Goal: Contribute content: Contribute content

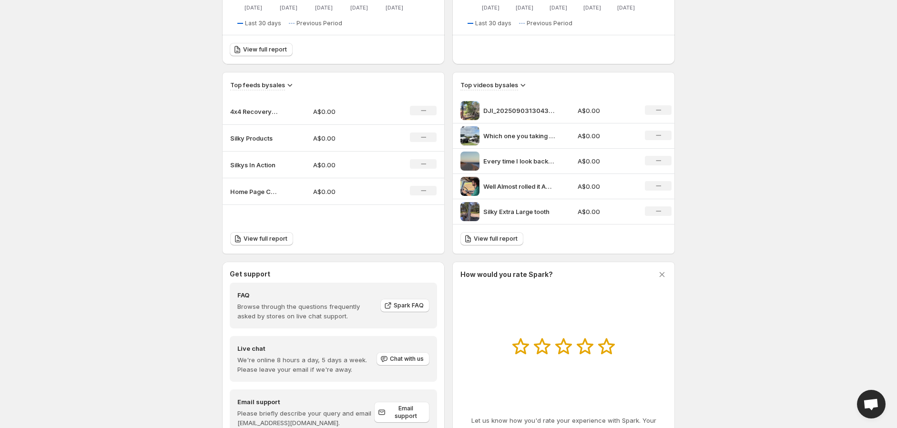
scroll to position [301, 0]
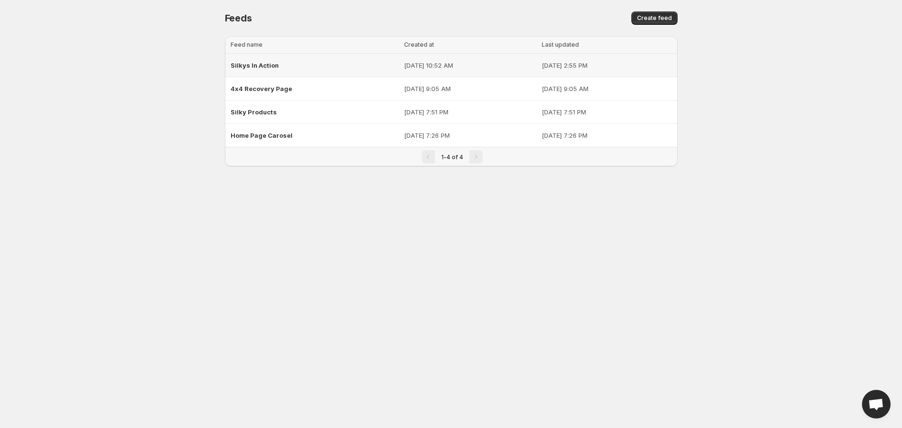
click at [283, 65] on div "Silkys In Action" at bounding box center [315, 65] width 168 height 17
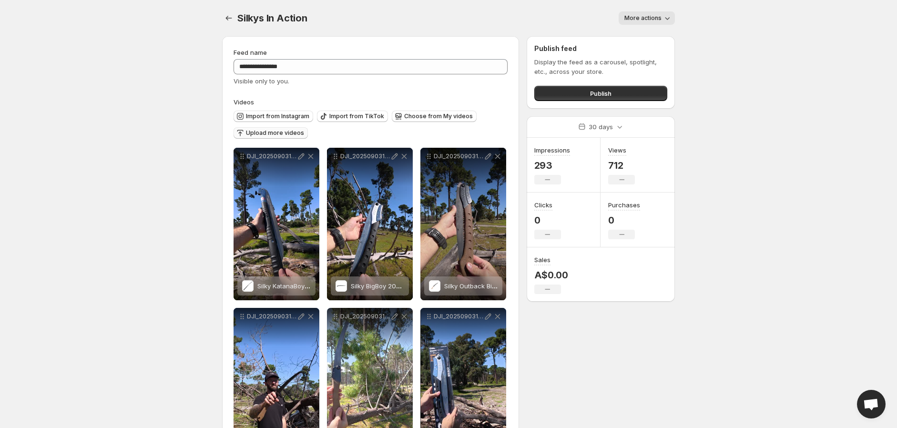
click at [281, 134] on span "Upload more videos" at bounding box center [275, 133] width 58 height 8
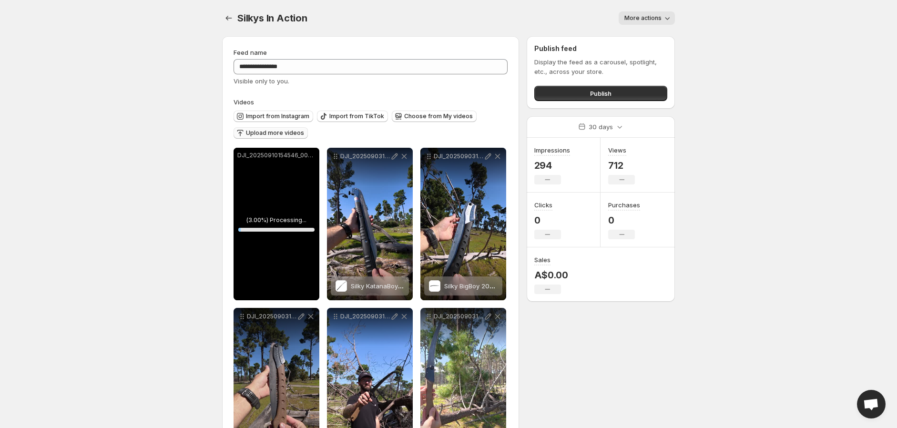
click at [282, 131] on span "Upload more videos" at bounding box center [275, 133] width 58 height 8
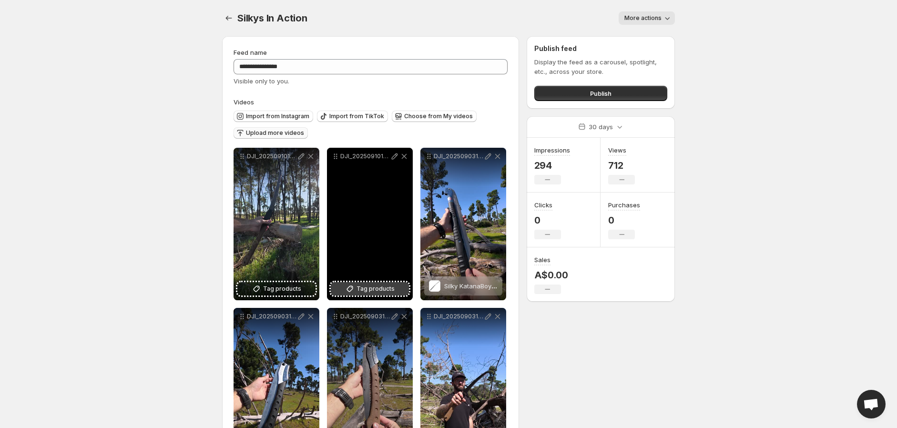
click at [363, 288] on span "Tag products" at bounding box center [375, 289] width 38 height 10
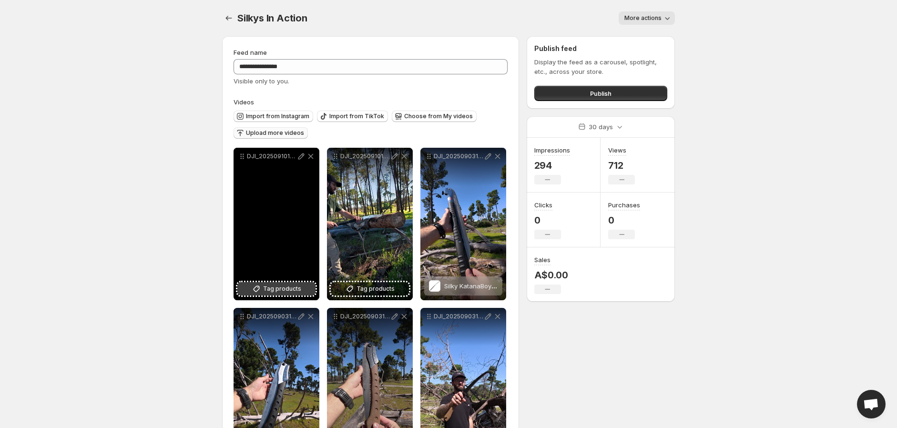
click at [272, 290] on span "Tag products" at bounding box center [282, 289] width 38 height 10
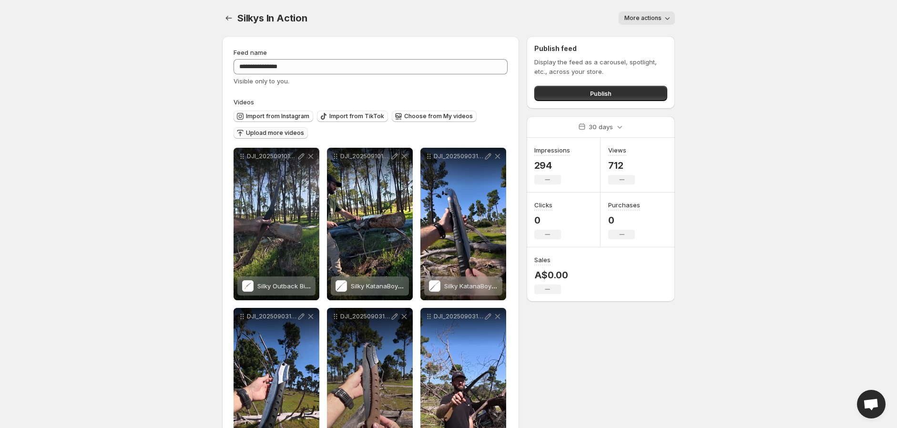
click at [277, 133] on span "Upload more videos" at bounding box center [275, 133] width 58 height 8
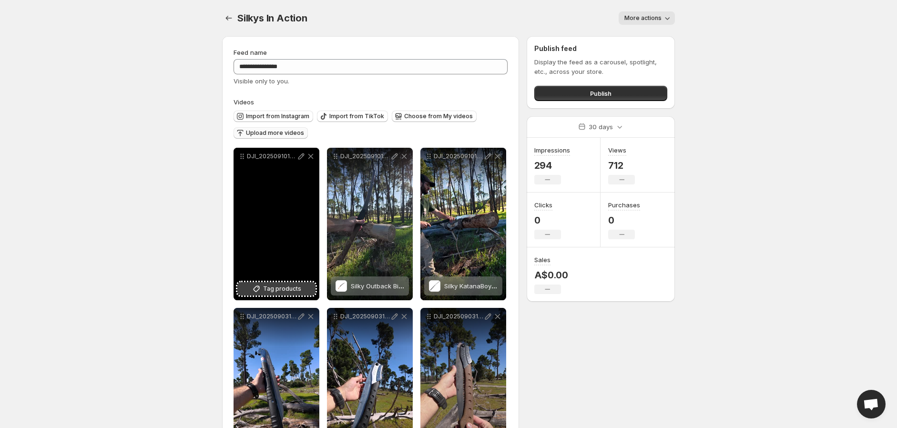
click at [306, 286] on button "Tag products" at bounding box center [276, 288] width 78 height 13
click at [289, 224] on div "DJI_20250910154546_0030_D_2" at bounding box center [277, 224] width 86 height 153
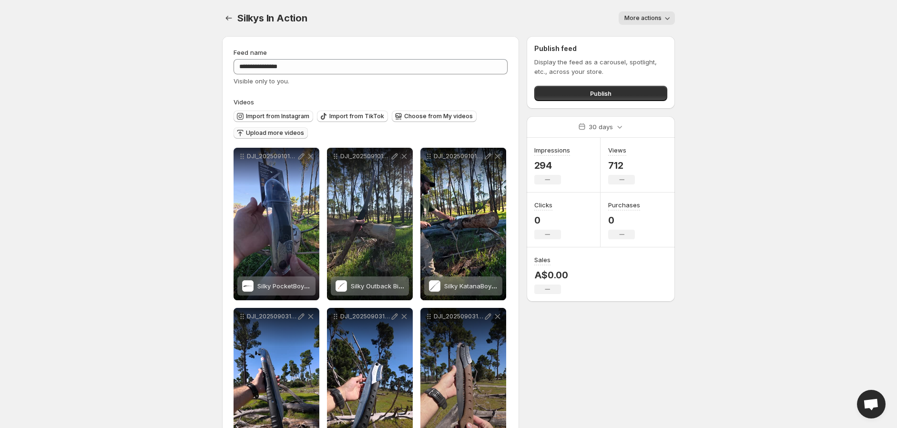
click at [278, 133] on span "Upload more videos" at bounding box center [275, 133] width 58 height 8
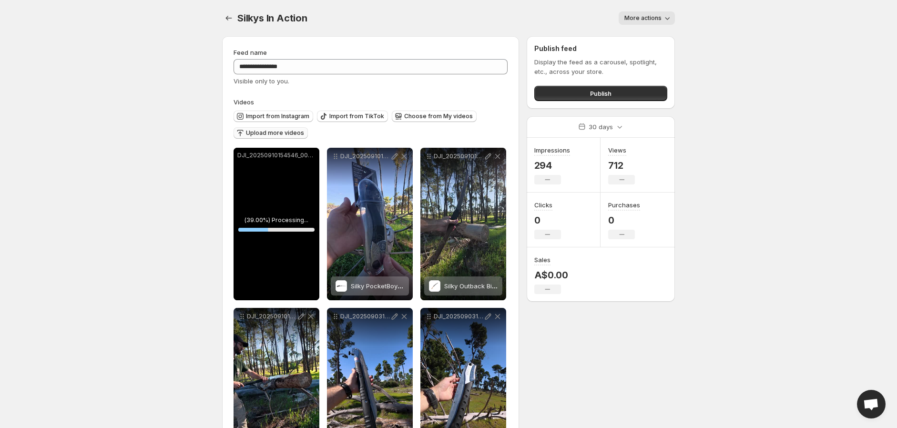
click at [273, 133] on span "Upload more videos" at bounding box center [275, 133] width 58 height 8
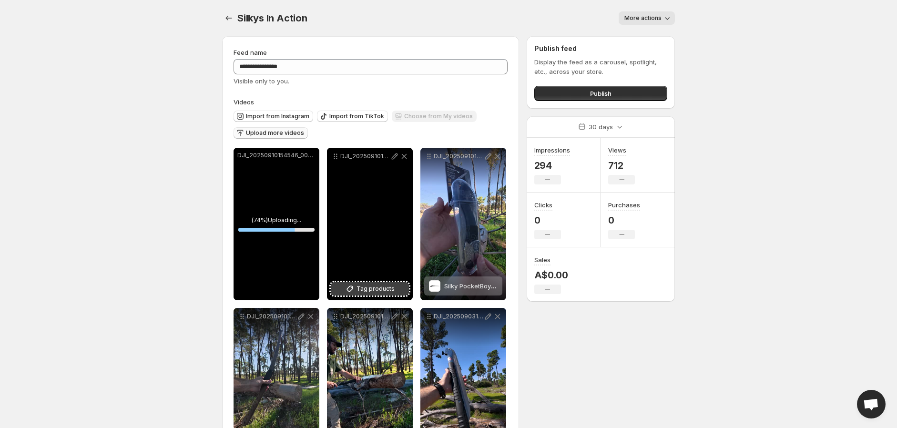
click at [395, 284] on button "Tag products" at bounding box center [370, 288] width 78 height 13
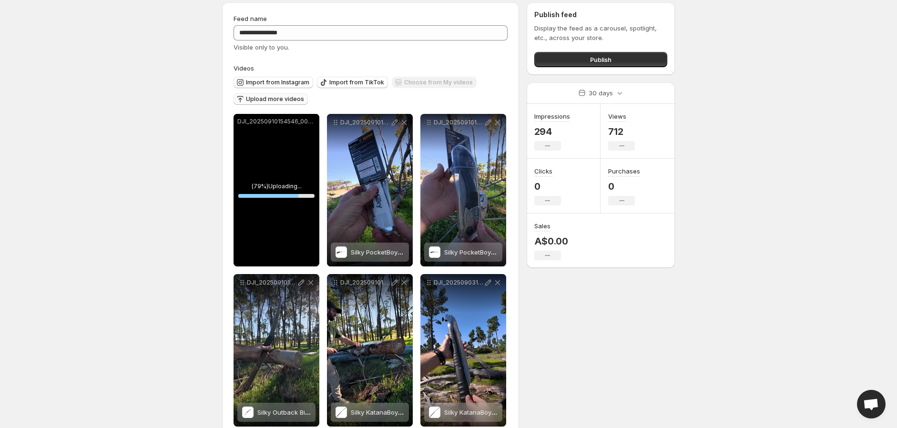
scroll to position [53, 0]
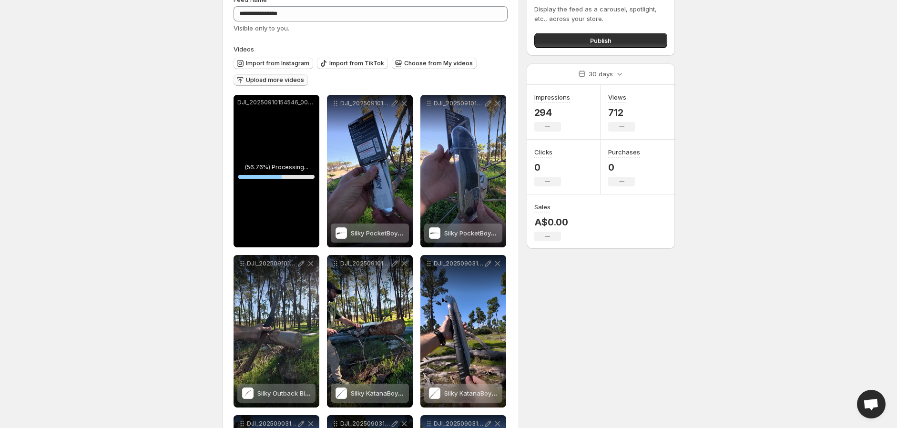
click at [286, 81] on span "Upload more videos" at bounding box center [275, 80] width 58 height 8
click at [283, 236] on span "Tag products" at bounding box center [282, 236] width 38 height 10
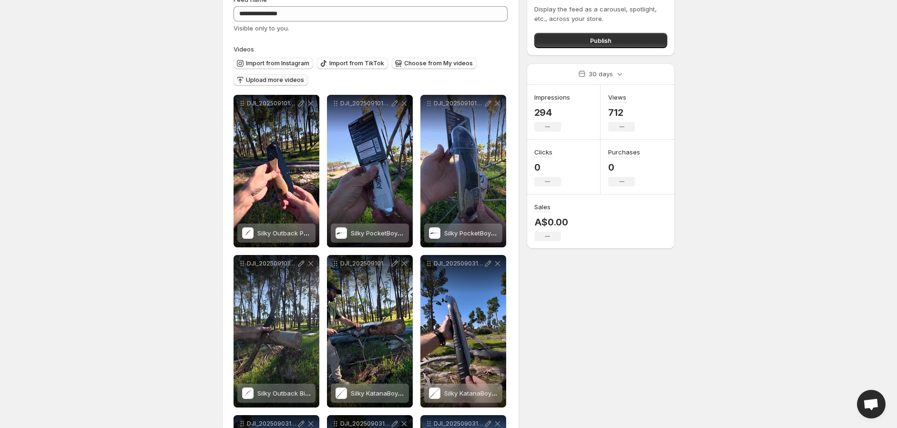
click at [277, 81] on span "Upload more videos" at bounding box center [275, 80] width 58 height 8
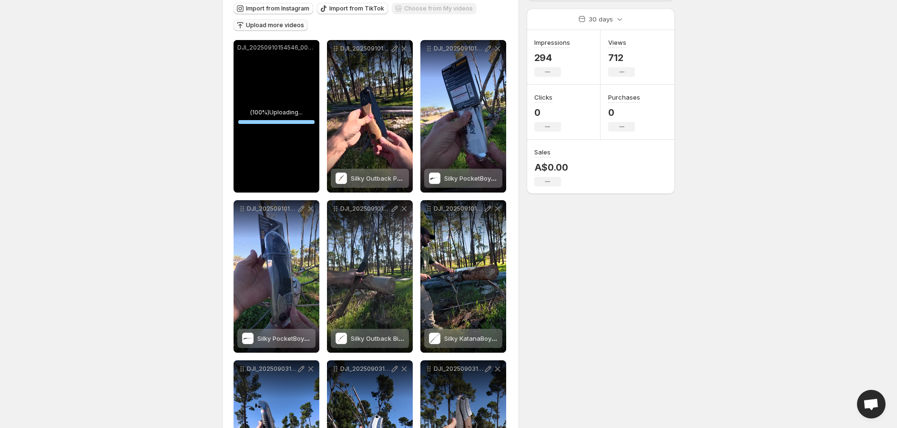
scroll to position [0, 0]
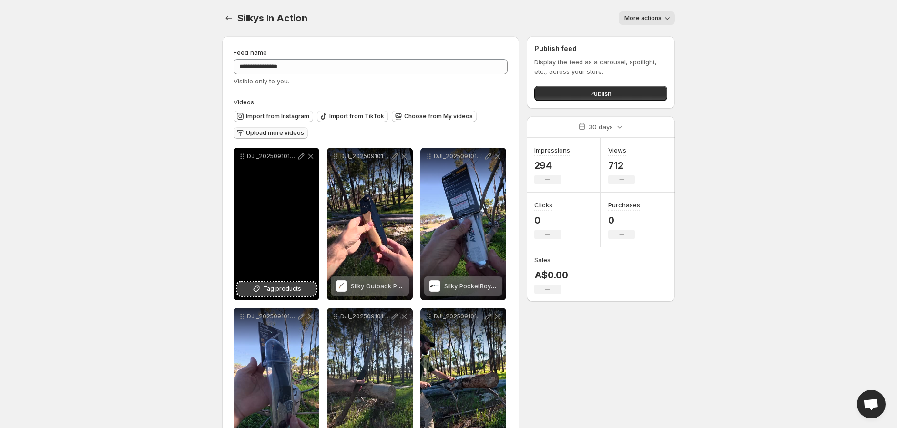
click at [291, 291] on span "Tag products" at bounding box center [282, 289] width 38 height 10
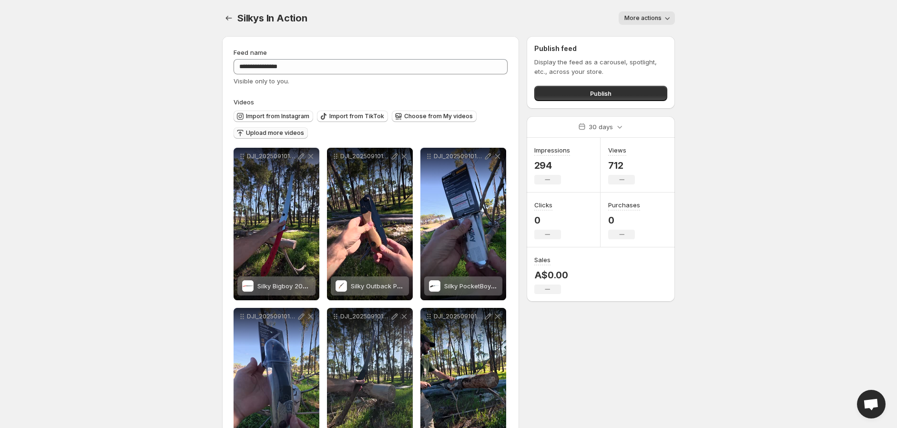
click at [265, 132] on span "Upload more videos" at bounding box center [275, 133] width 58 height 8
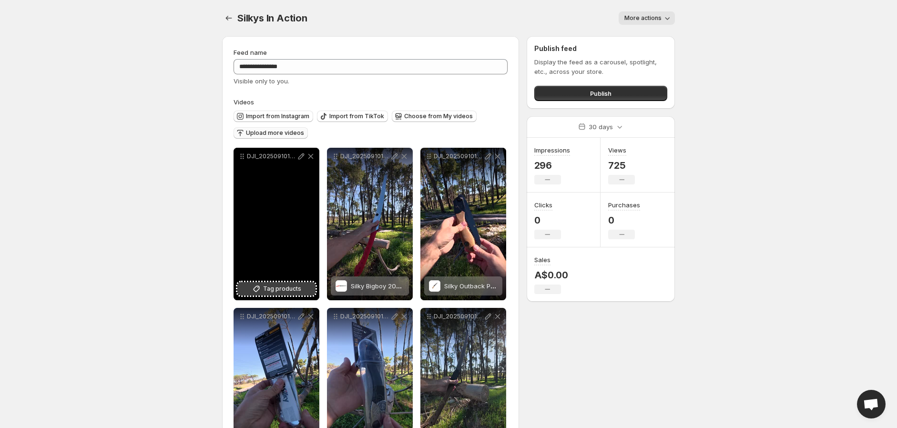
click at [277, 292] on span "Tag products" at bounding box center [282, 289] width 38 height 10
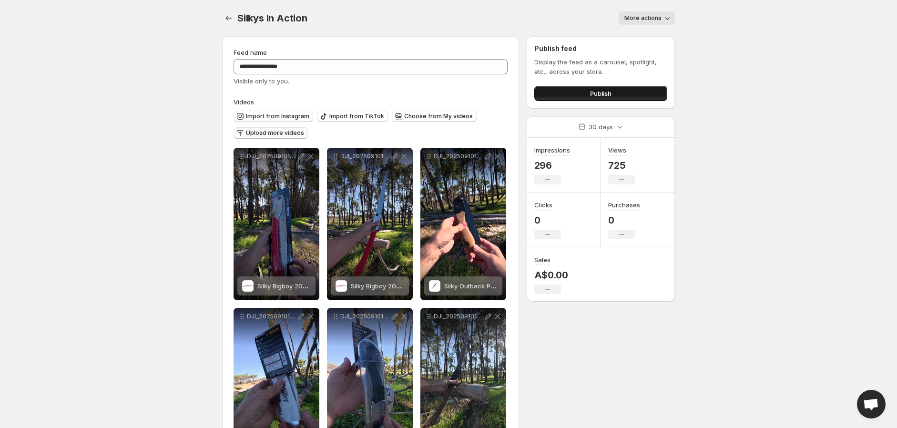
click at [581, 96] on button "Publish" at bounding box center [600, 93] width 133 height 15
click at [581, 97] on button "Publish" at bounding box center [600, 93] width 133 height 15
